Goal: Task Accomplishment & Management: Manage account settings

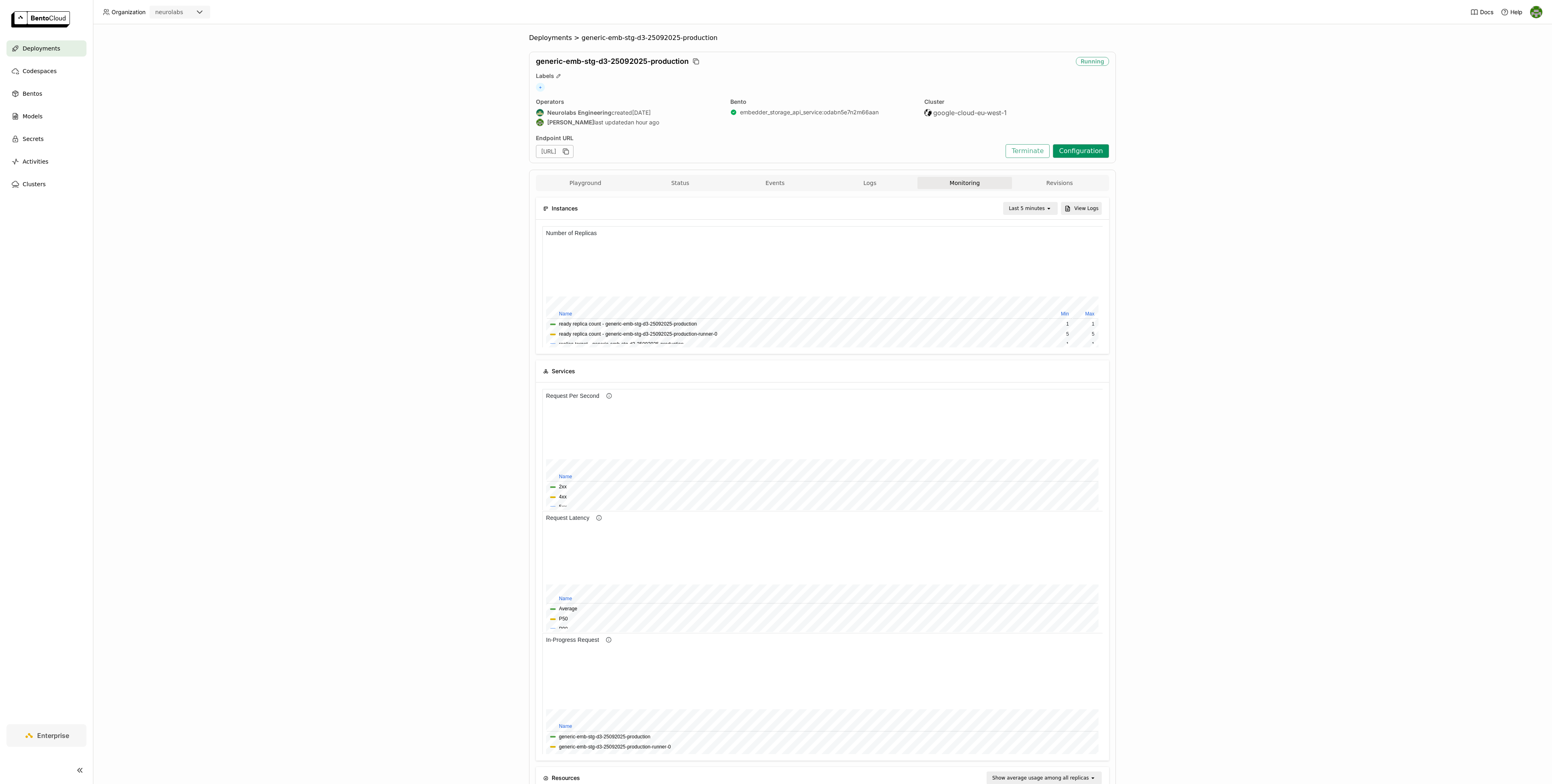
click at [1084, 154] on button "Configuration" at bounding box center [1081, 151] width 56 height 14
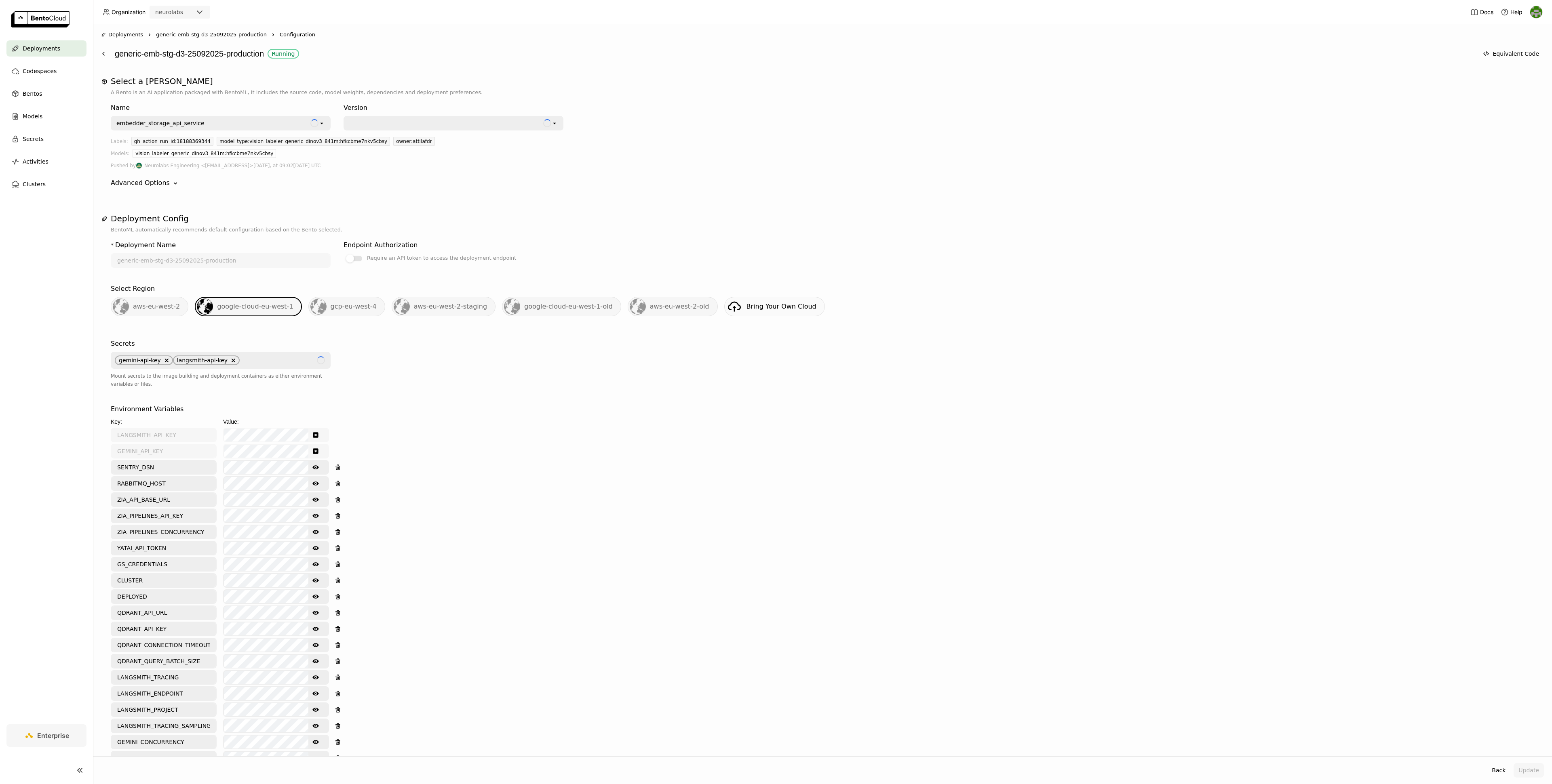
scroll to position [577, 0]
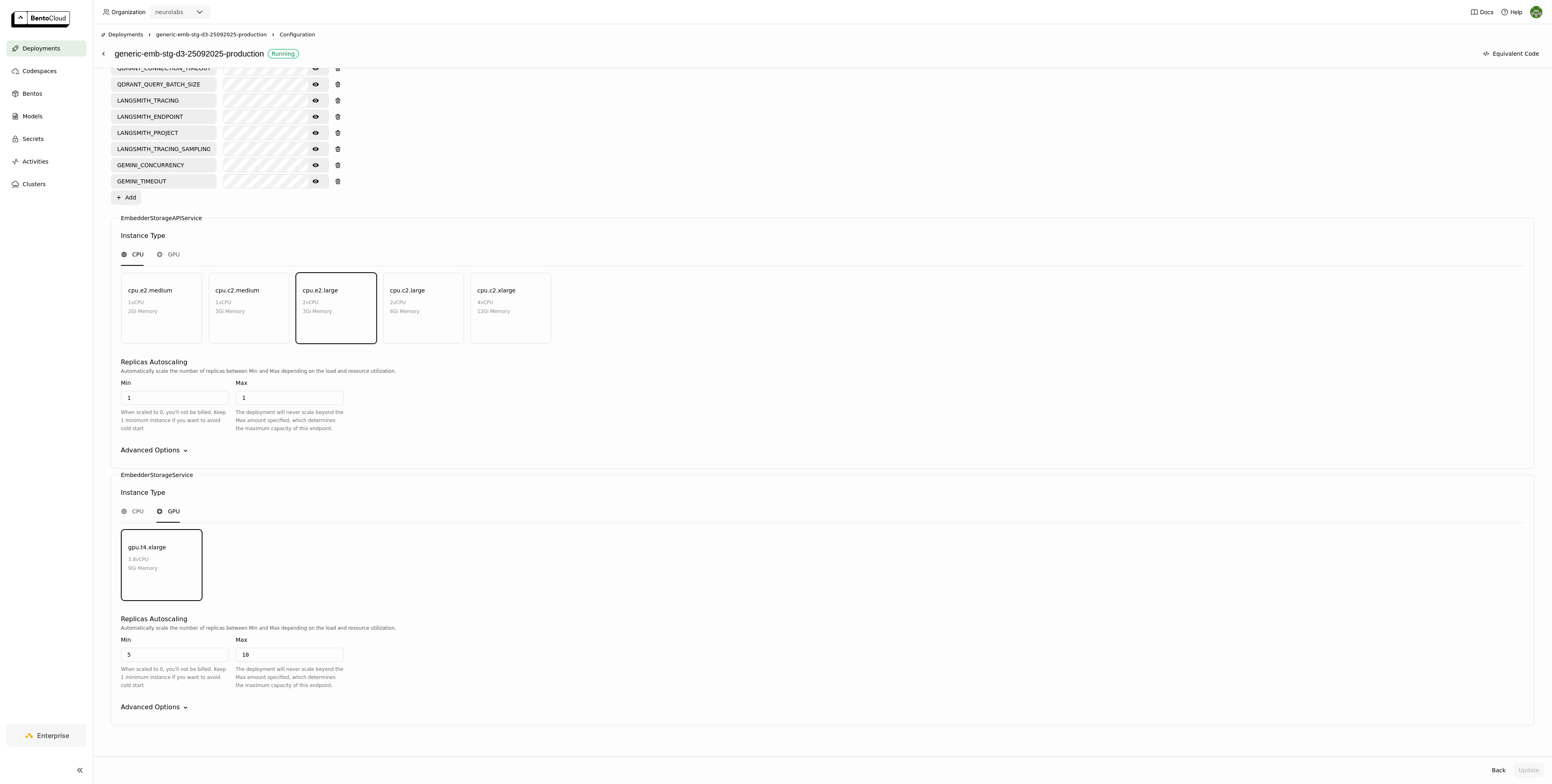
click at [147, 649] on input "5" at bounding box center [175, 655] width 106 height 13
type input "0"
click at [927, 624] on div "Automatically scale the number of replicas between Min and Max depending on the…" at bounding box center [823, 629] width 1403 height 8
click at [1535, 772] on button "Update" at bounding box center [1528, 771] width 30 height 15
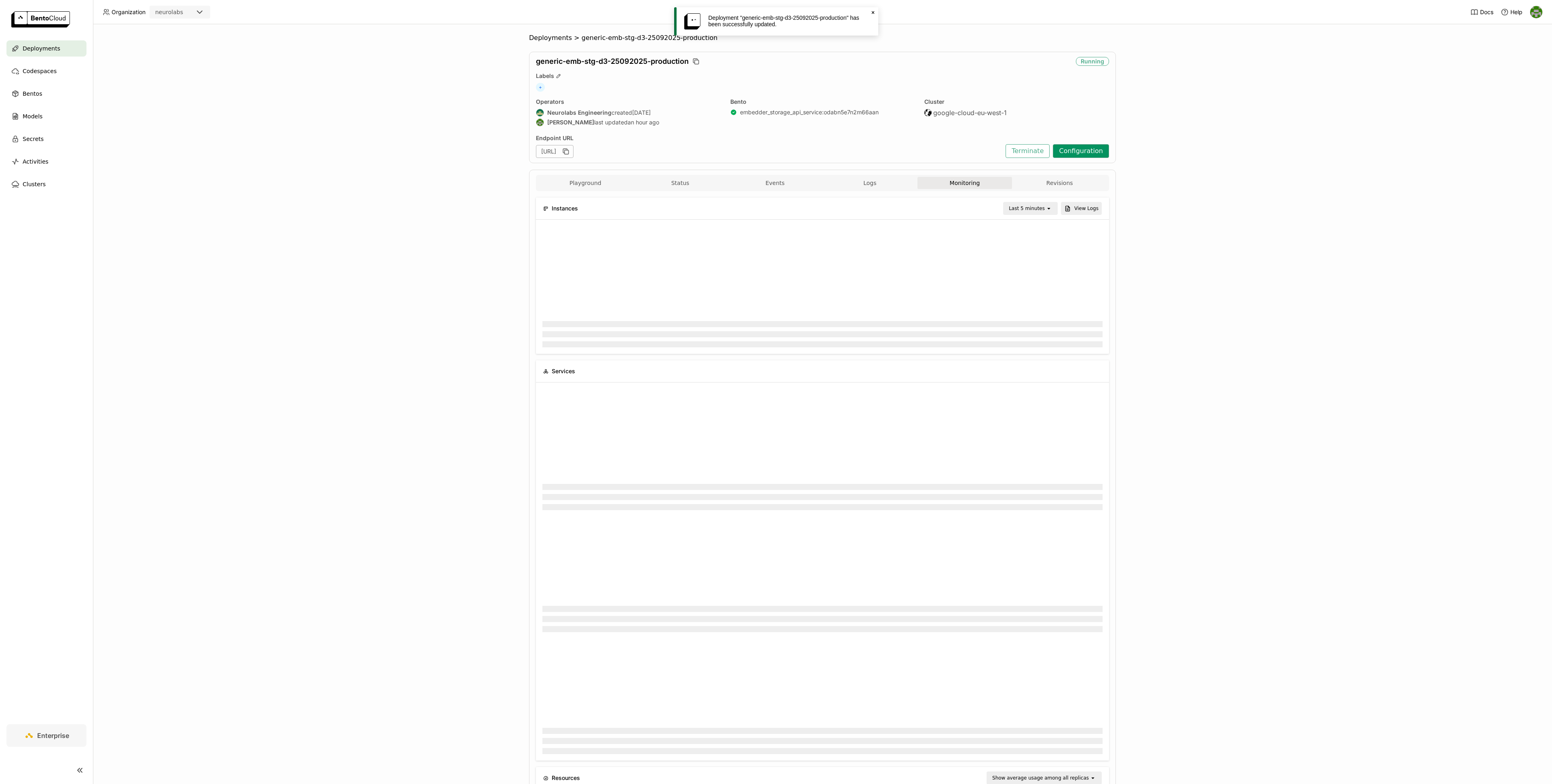
click at [1076, 156] on button "Configuration" at bounding box center [1081, 151] width 56 height 14
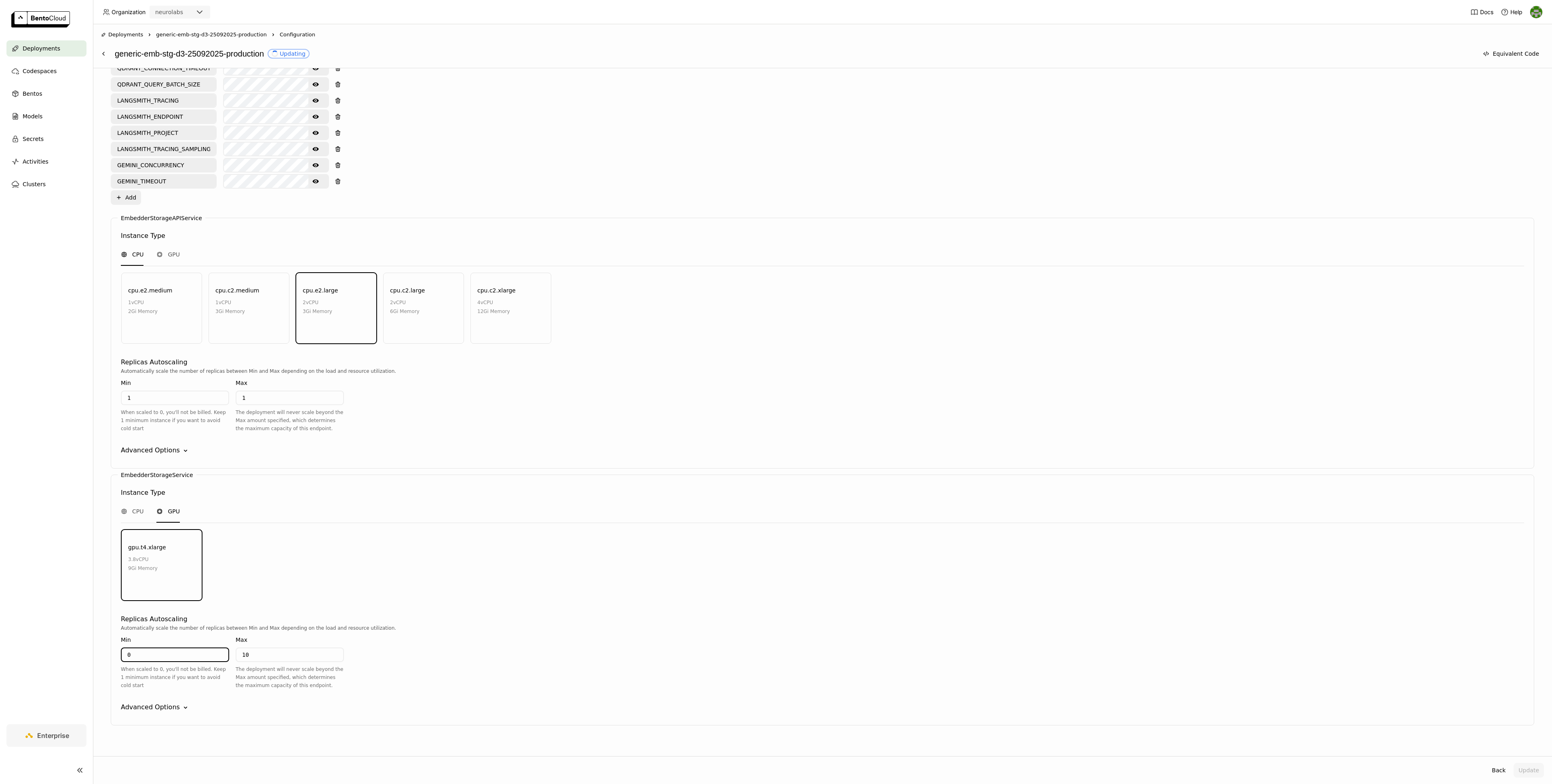
click at [184, 651] on input "0" at bounding box center [175, 655] width 106 height 13
type input "1"
click at [1521, 741] on div "Select a Bento A Bento is an AI application packaged with BentoML, it includes …" at bounding box center [823, 412] width 1459 height 688
click at [1526, 769] on button "Update" at bounding box center [1528, 771] width 30 height 15
